Goal: Find specific page/section: Find specific page/section

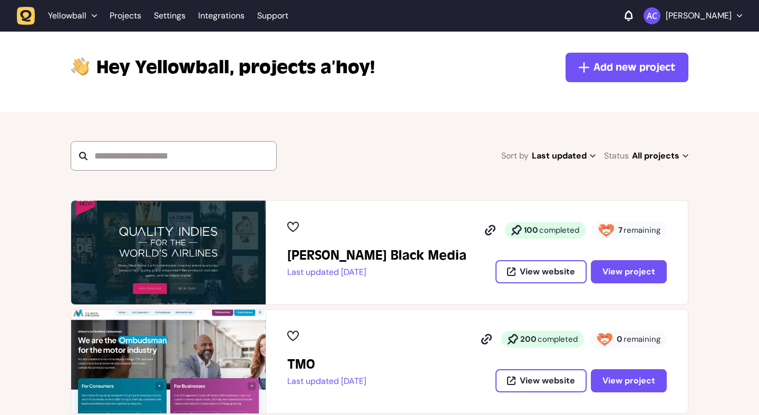
scroll to position [75, 0]
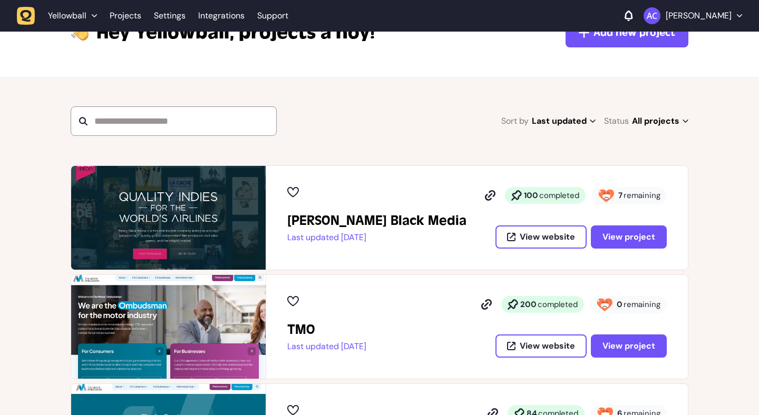
click at [669, 236] on div "Penny Black Media Last updated 4 days ago 100 completed 7 remaining View websit…" at bounding box center [477, 218] width 422 height 104
click at [642, 236] on span "View project" at bounding box center [628, 237] width 53 height 8
